Goal: Use online tool/utility: Utilize a website feature to perform a specific function

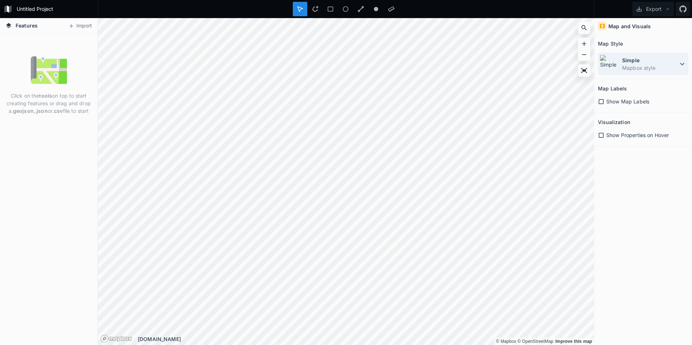
click at [633, 67] on dd "Mapbox style" at bounding box center [650, 68] width 56 height 8
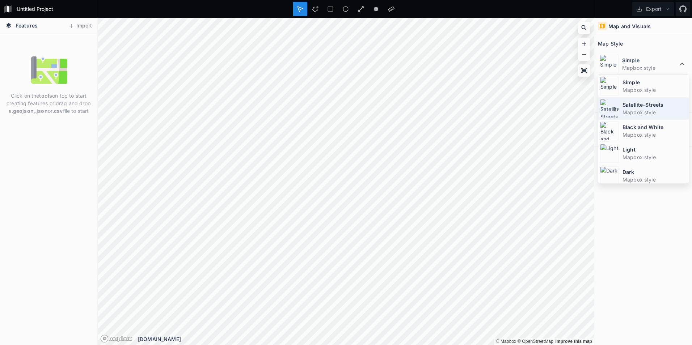
click at [637, 120] on div "Satellite-Streets Mapbox style" at bounding box center [643, 131] width 90 height 22
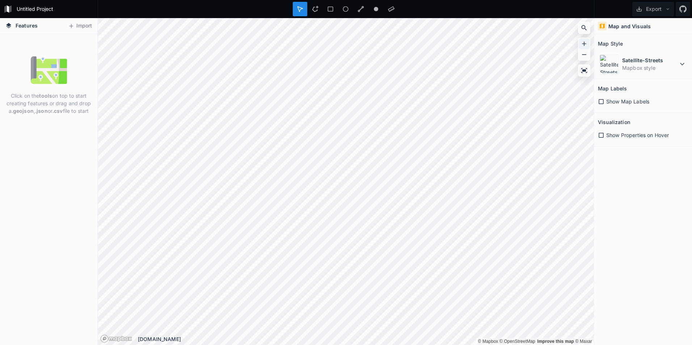
click at [583, 44] on icon at bounding box center [583, 43] width 7 height 7
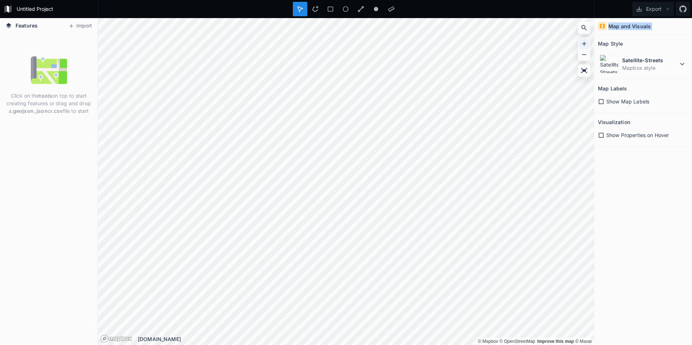
click at [583, 44] on icon at bounding box center [583, 43] width 7 height 7
click at [579, 41] on div at bounding box center [583, 43] width 11 height 11
click at [580, 41] on div at bounding box center [583, 43] width 11 height 11
click at [584, 44] on icon at bounding box center [583, 43] width 7 height 7
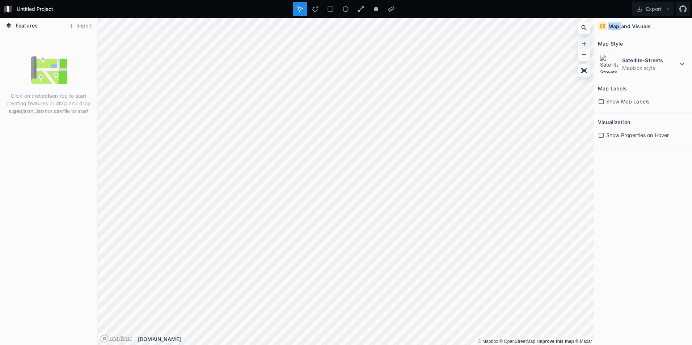
click at [584, 44] on icon at bounding box center [583, 43] width 7 height 7
click at [585, 43] on icon at bounding box center [583, 43] width 7 height 7
click at [584, 42] on icon at bounding box center [583, 43] width 7 height 7
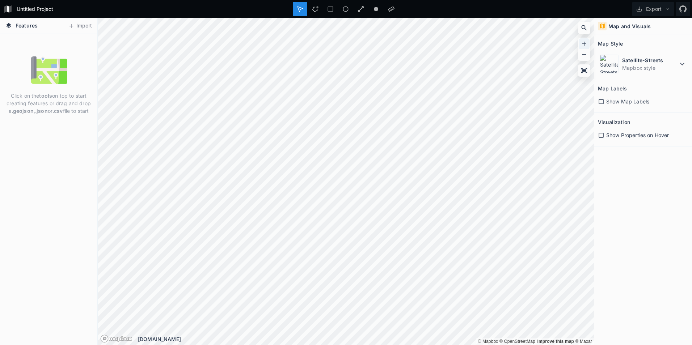
click at [585, 42] on icon at bounding box center [583, 43] width 7 height 7
click at [587, 44] on div at bounding box center [583, 43] width 11 height 11
click at [607, 100] on span "Show Map Labels" at bounding box center [627, 102] width 43 height 8
click at [602, 100] on icon at bounding box center [600, 101] width 7 height 7
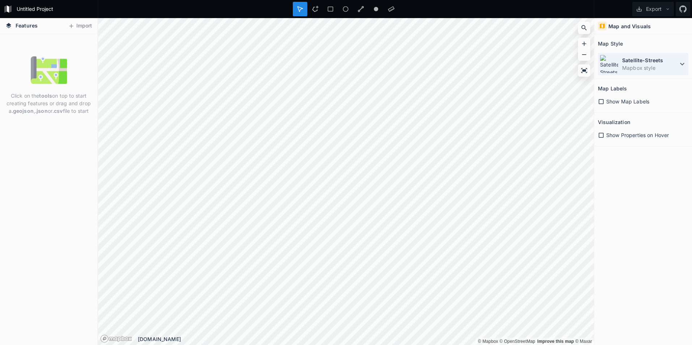
click at [654, 71] on dd "Mapbox style" at bounding box center [650, 68] width 56 height 8
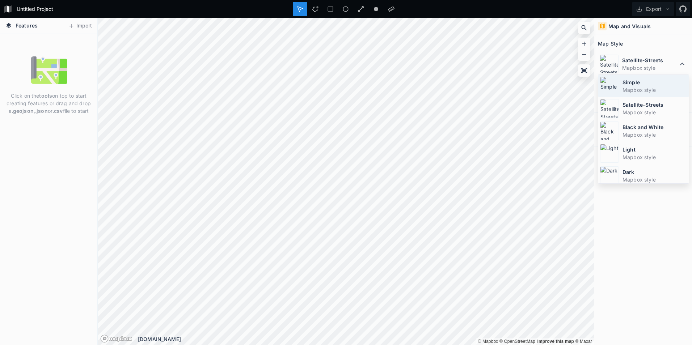
click at [650, 89] on dd "Mapbox style" at bounding box center [654, 90] width 64 height 8
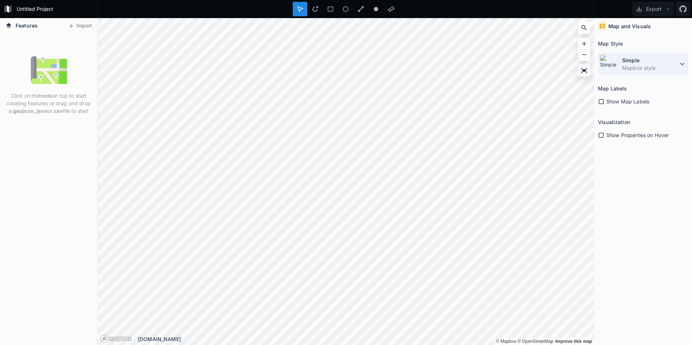
click at [649, 71] on dd "Mapbox style" at bounding box center [650, 68] width 56 height 8
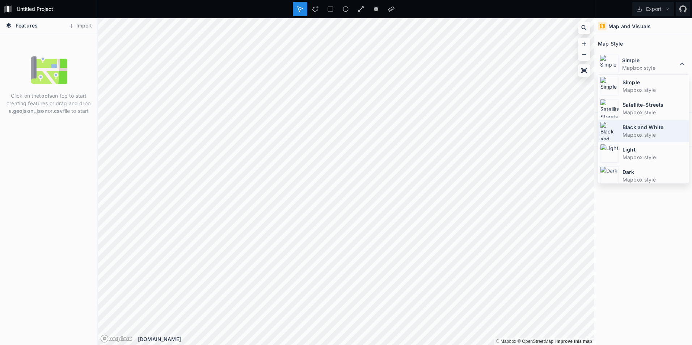
click at [641, 127] on dt "Black and White" at bounding box center [654, 127] width 64 height 8
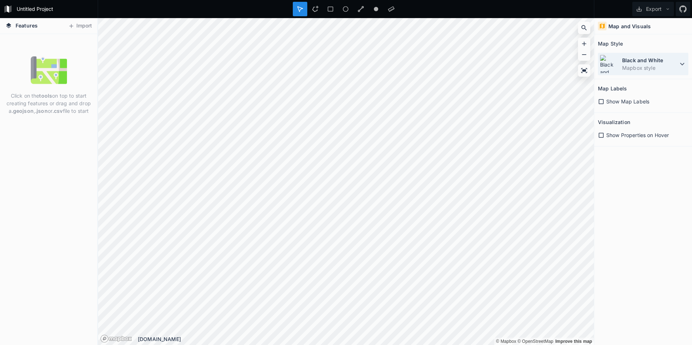
click at [642, 65] on dd "Mapbox style" at bounding box center [650, 68] width 56 height 8
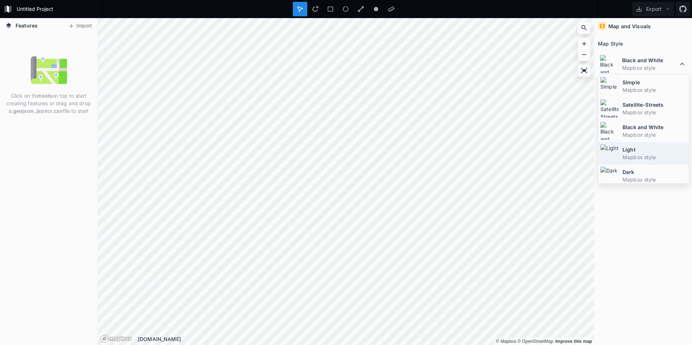
click at [639, 155] on dd "Mapbox style" at bounding box center [654, 157] width 64 height 8
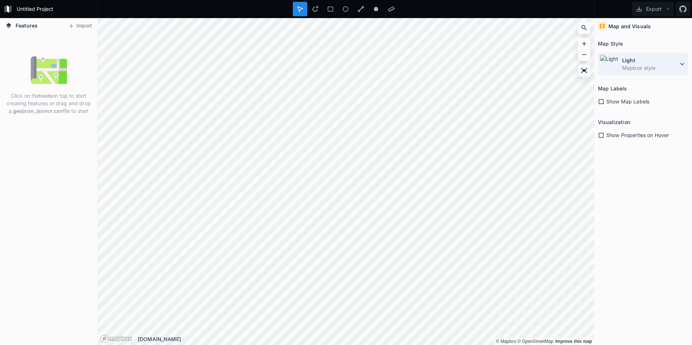
click at [643, 66] on dd "Mapbox style" at bounding box center [650, 68] width 56 height 8
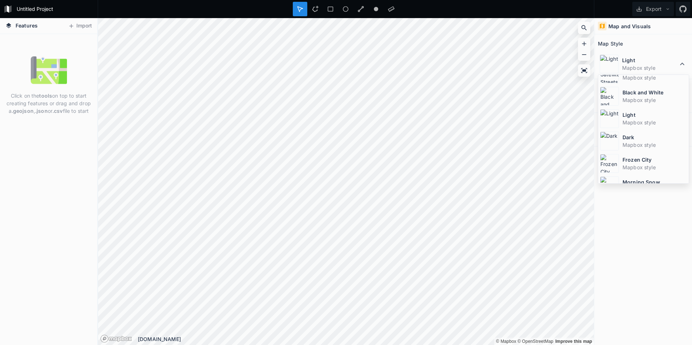
scroll to position [48, 0]
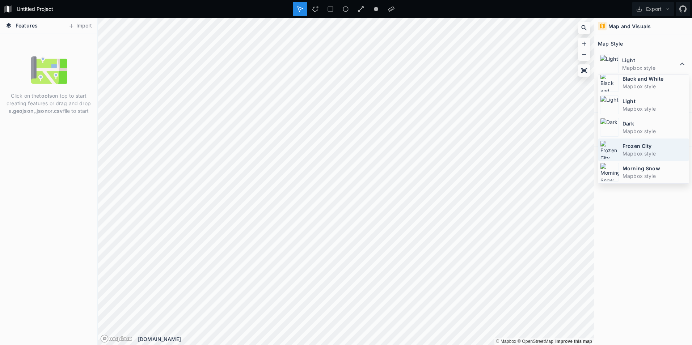
click at [645, 149] on dt "Frozen City" at bounding box center [654, 146] width 64 height 8
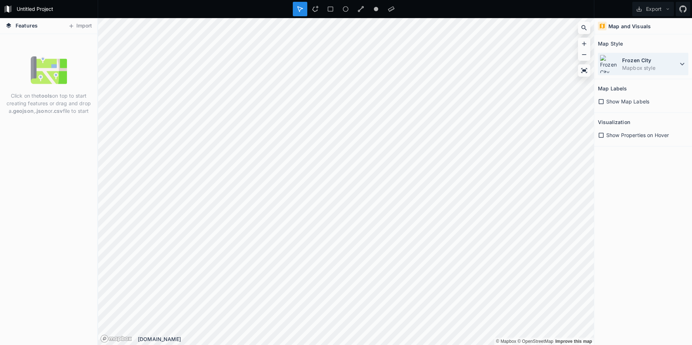
click at [651, 64] on dd "Mapbox style" at bounding box center [650, 68] width 56 height 8
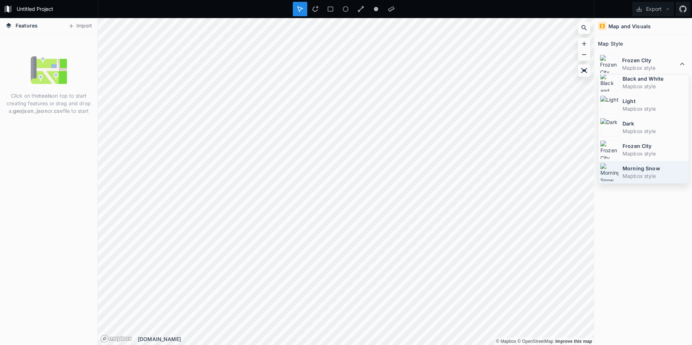
click at [659, 173] on dd "Mapbox style" at bounding box center [654, 176] width 64 height 8
